Goal: Navigation & Orientation: Locate item on page

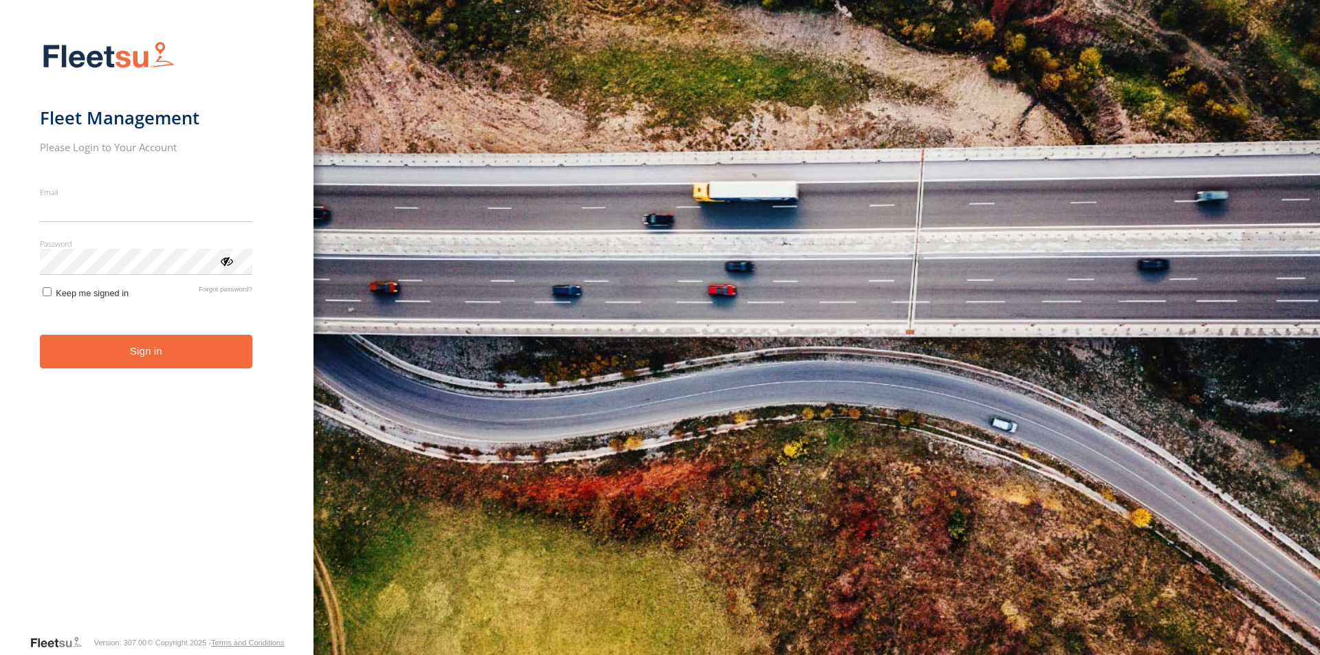
type input "**********"
click at [151, 366] on button "Sign in" at bounding box center [146, 352] width 212 height 34
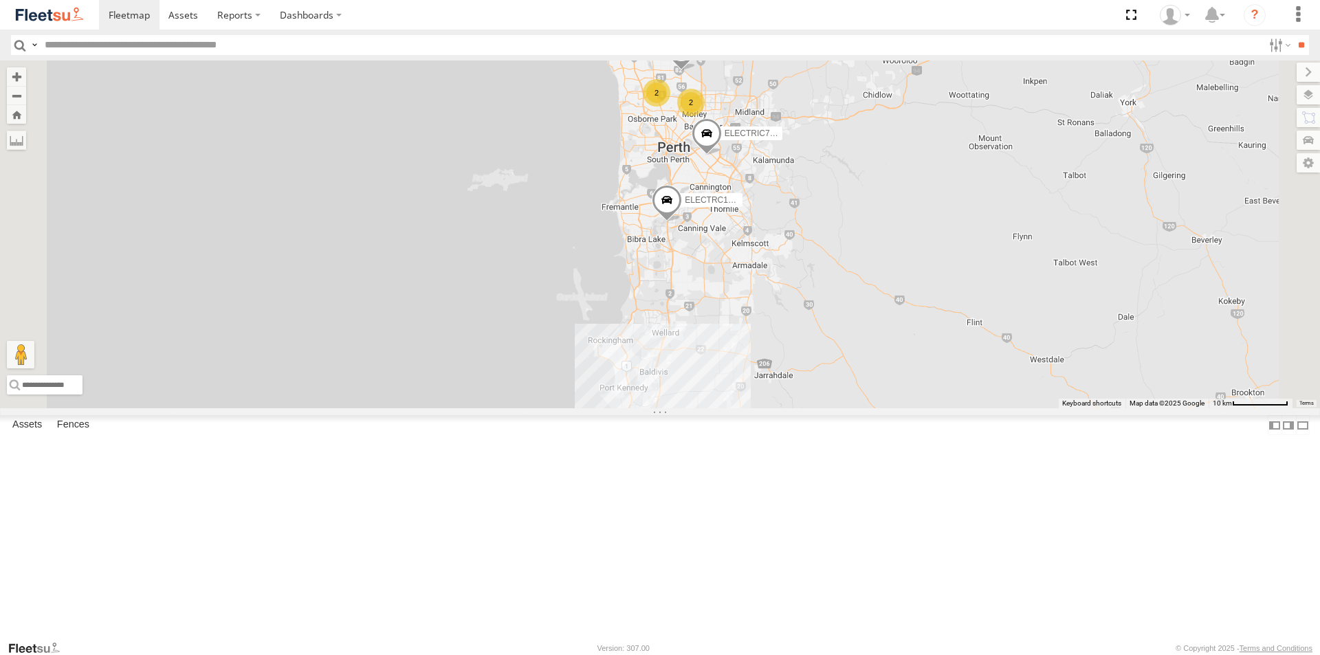
click at [0, 0] on div "ELECTRIC7 - [PERSON_NAME]" at bounding box center [0, 0] width 0 height 0
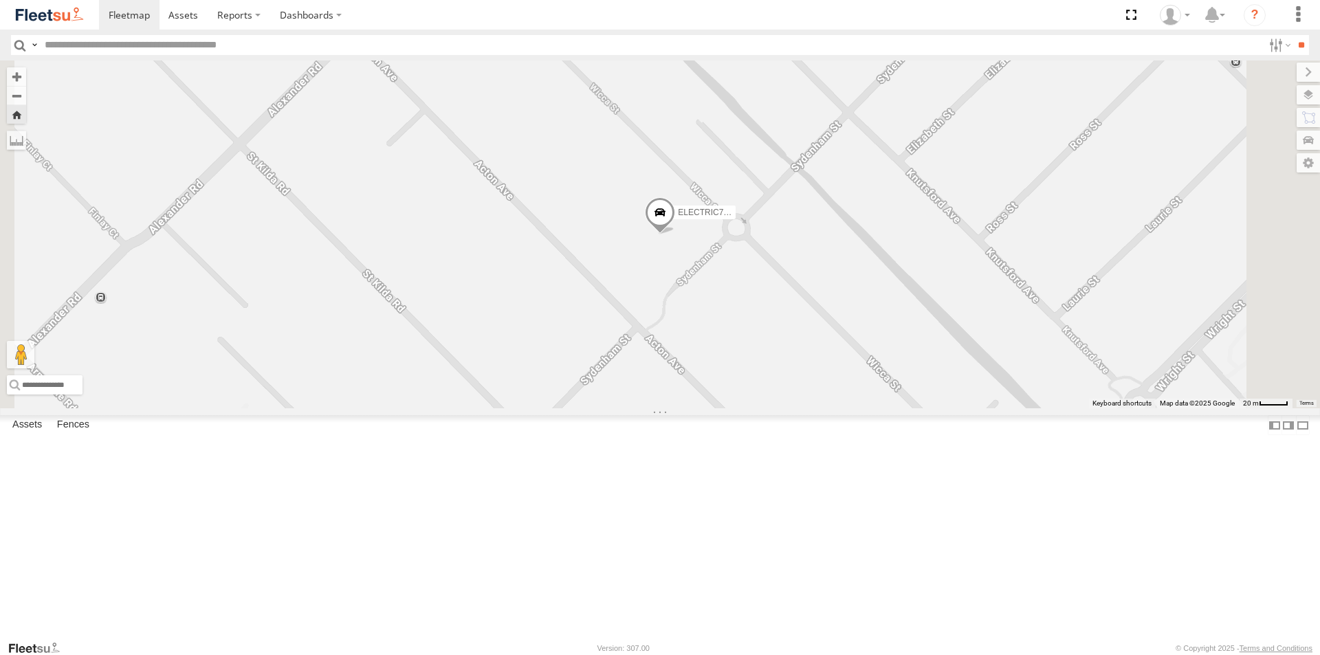
click at [0, 0] on span at bounding box center [0, 0] width 0 height 0
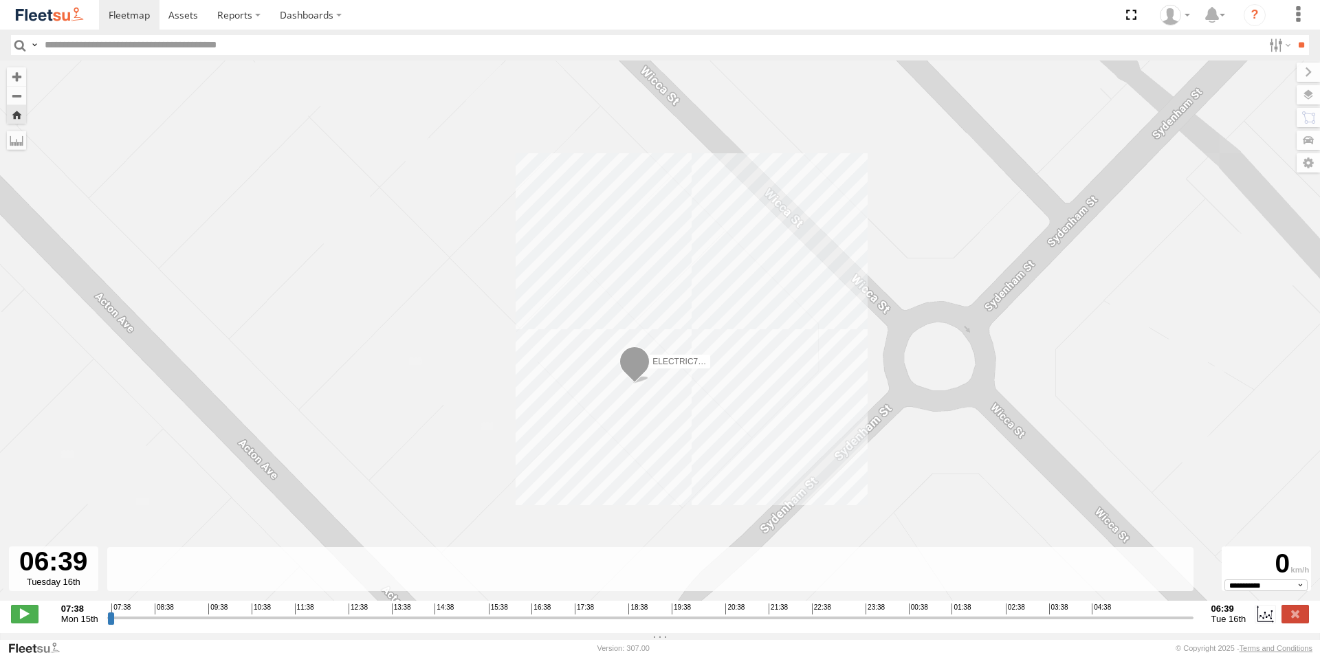
drag, startPoint x: 112, startPoint y: 625, endPoint x: 1217, endPoint y: 628, distance: 1104.6
type input "**********"
click at [1193, 624] on input "range" at bounding box center [650, 617] width 1086 height 13
click at [1292, 623] on label at bounding box center [1294, 614] width 27 height 18
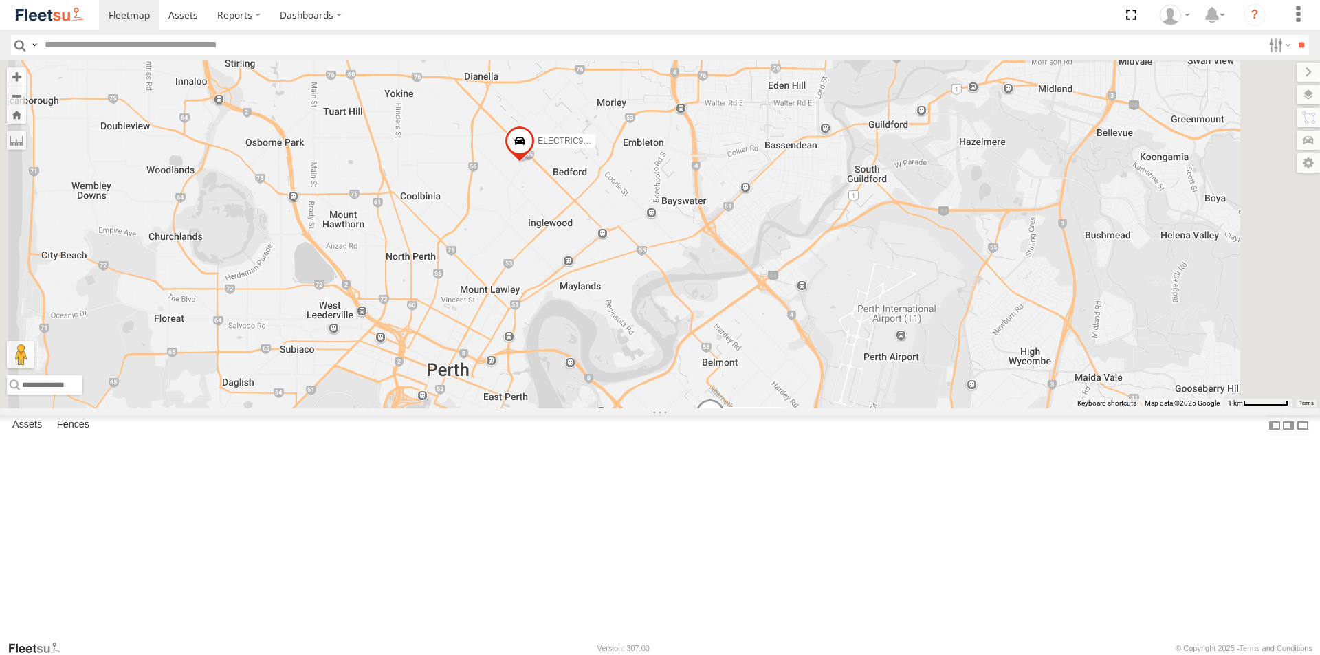
drag, startPoint x: 688, startPoint y: 210, endPoint x: 731, endPoint y: 484, distance: 277.0
click at [733, 408] on div "ELECTRIC7 - John ELECTRIC5 - George ELECTRC16 - Johnny ELECTRC12 - Harry 1HSB94…" at bounding box center [660, 234] width 1320 height 348
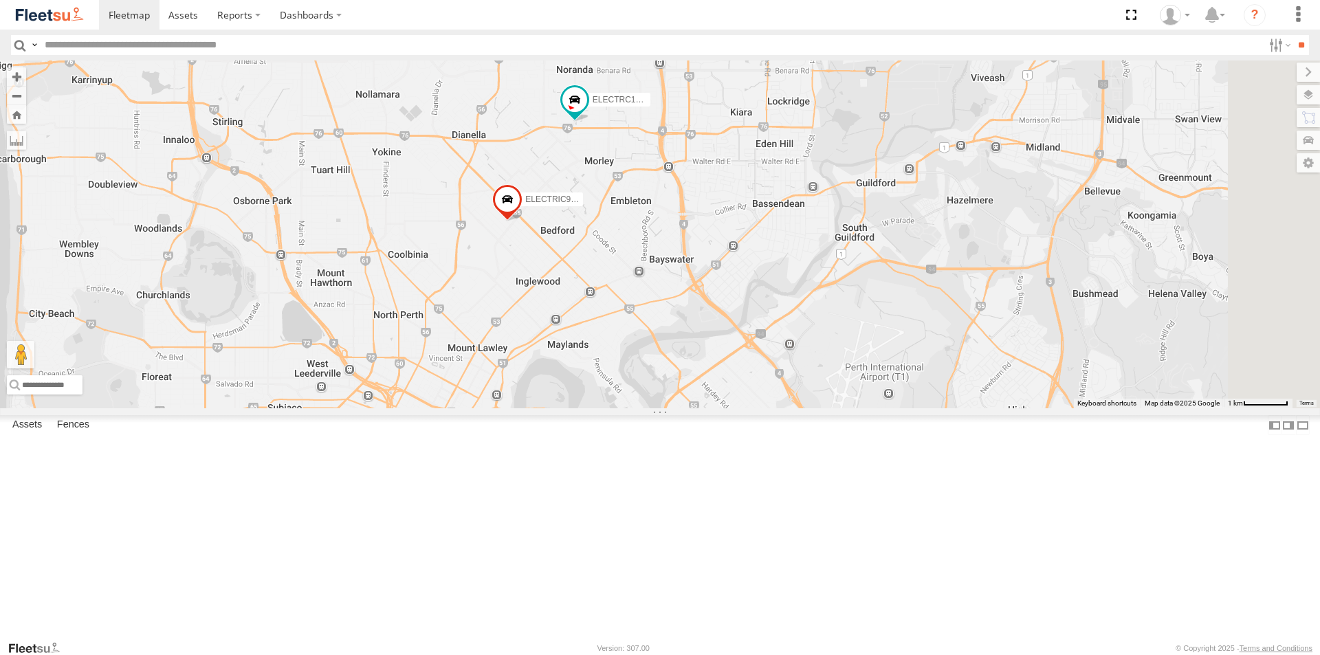
drag, startPoint x: 729, startPoint y: 262, endPoint x: 716, endPoint y: 322, distance: 62.0
click at [583, 206] on label "ELECTRIC9 - Aaron" at bounding box center [548, 199] width 69 height 14
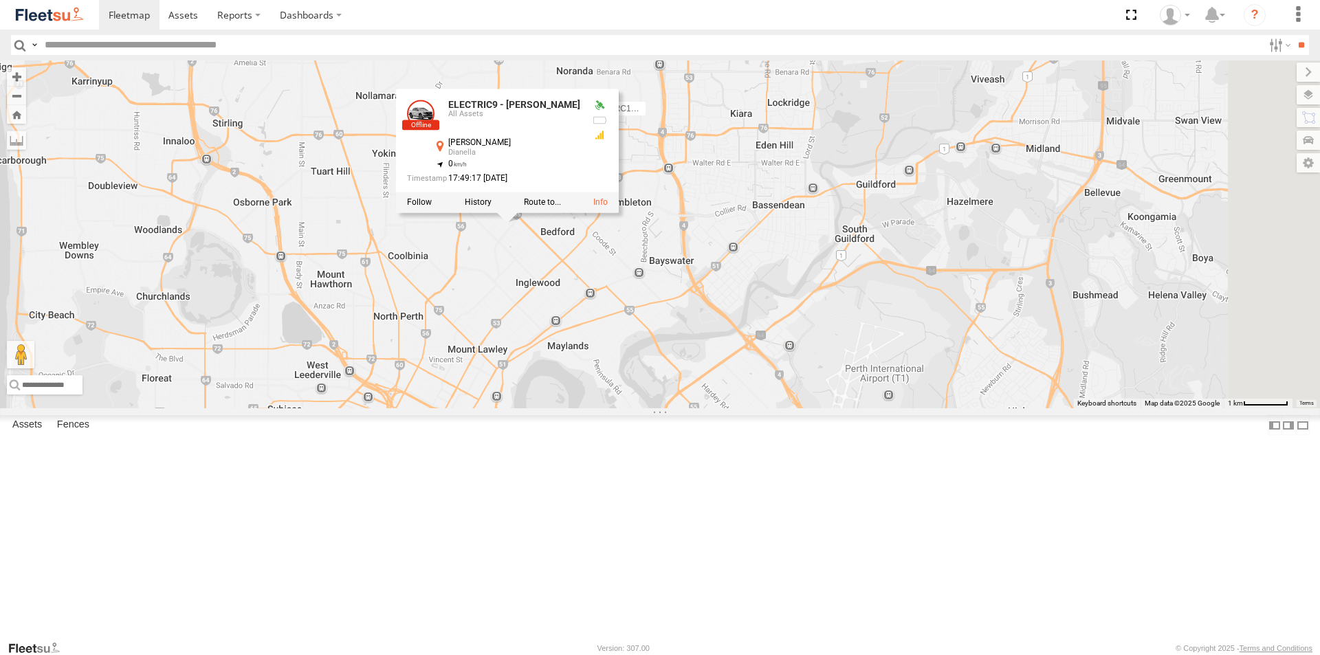
click at [0, 0] on div "ELECTRIC5 - George All Assets Reid Hwy Balga -31.85886 115.82665 ELECTRIC3 - Le…" at bounding box center [0, 0] width 0 height 0
click at [685, 408] on div "ELECTRIC7 - John ELECTRIC5 - George ELECTRC16 - Johnny ELECTRC12 - Harry 1HSB94…" at bounding box center [660, 234] width 1320 height 348
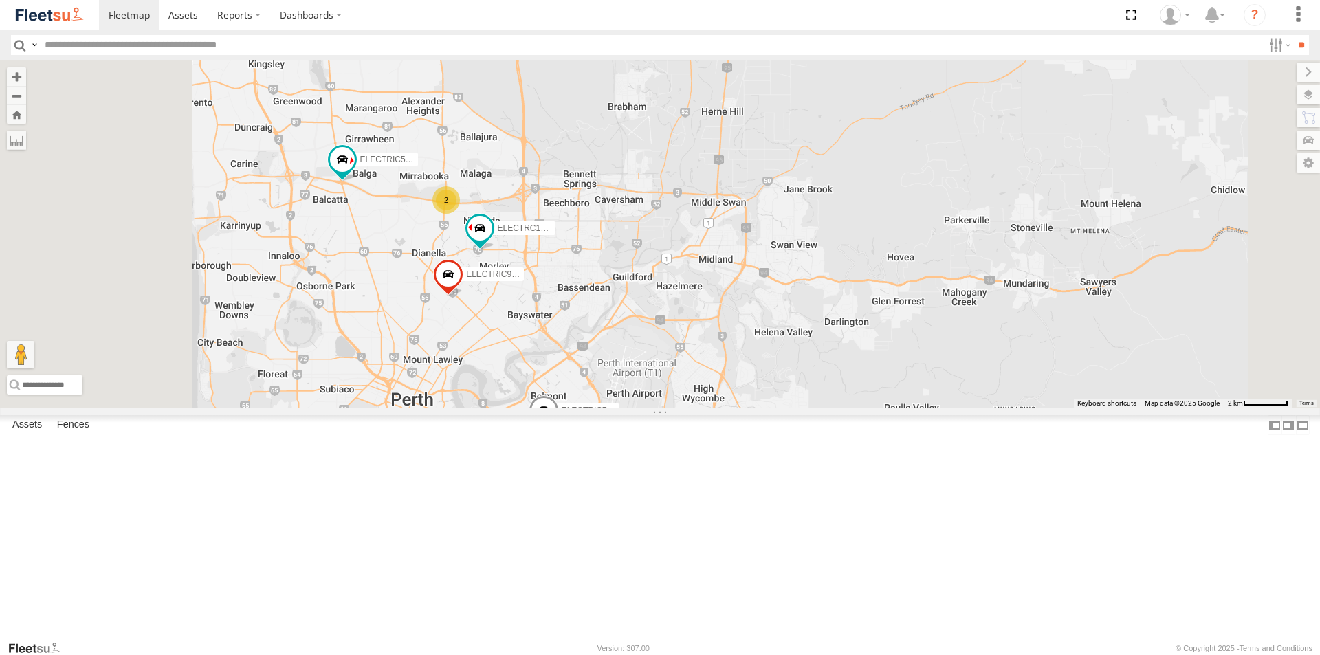
drag, startPoint x: 483, startPoint y: 258, endPoint x: 613, endPoint y: 348, distance: 157.7
click at [539, 401] on div "ELECTRIC7 - John ELECTRIC5 - George ELECTRC16 - Johnny ELECTRC12 - Harry 1HSB94…" at bounding box center [660, 234] width 1320 height 348
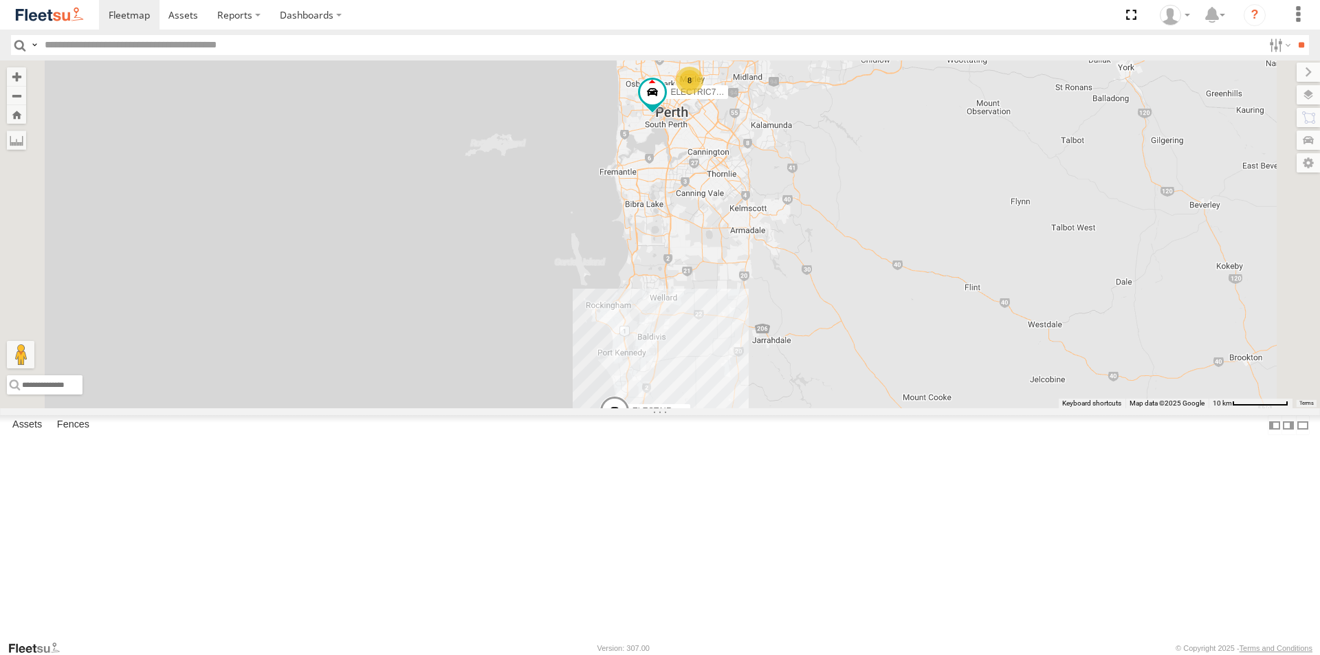
click at [0, 0] on div "ELECTRIC7 - John" at bounding box center [0, 0] width 0 height 0
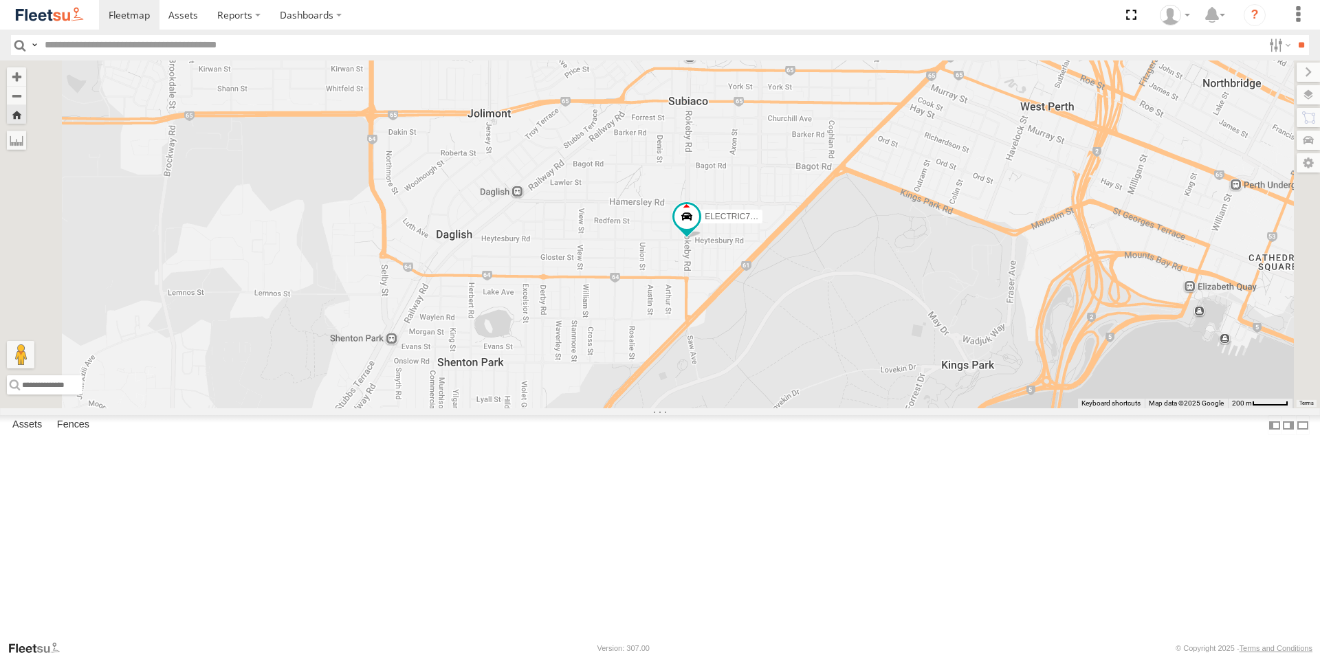
click at [502, 408] on div "ELECTRIC7 - John" at bounding box center [660, 234] width 1320 height 348
click at [0, 0] on div "ELECTRIC7 - John All Assets Kings Park Rd Kings Park -31.95405 115.84408 ELECTR…" at bounding box center [0, 0] width 0 height 0
